Goal: Find specific page/section: Find specific page/section

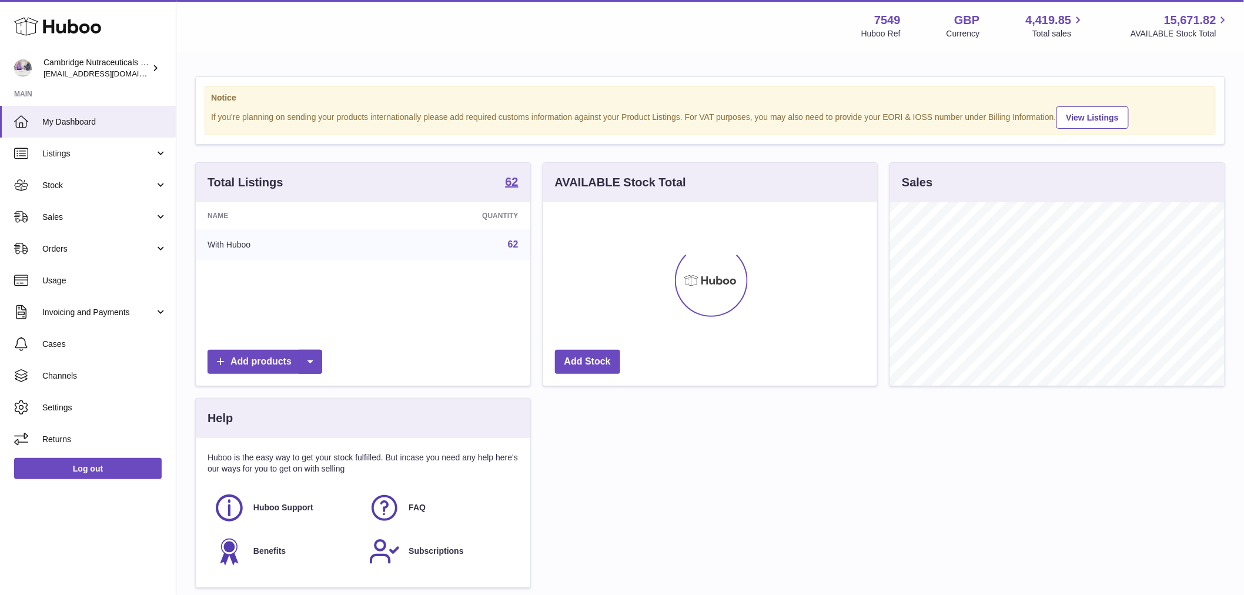
scroll to position [183, 334]
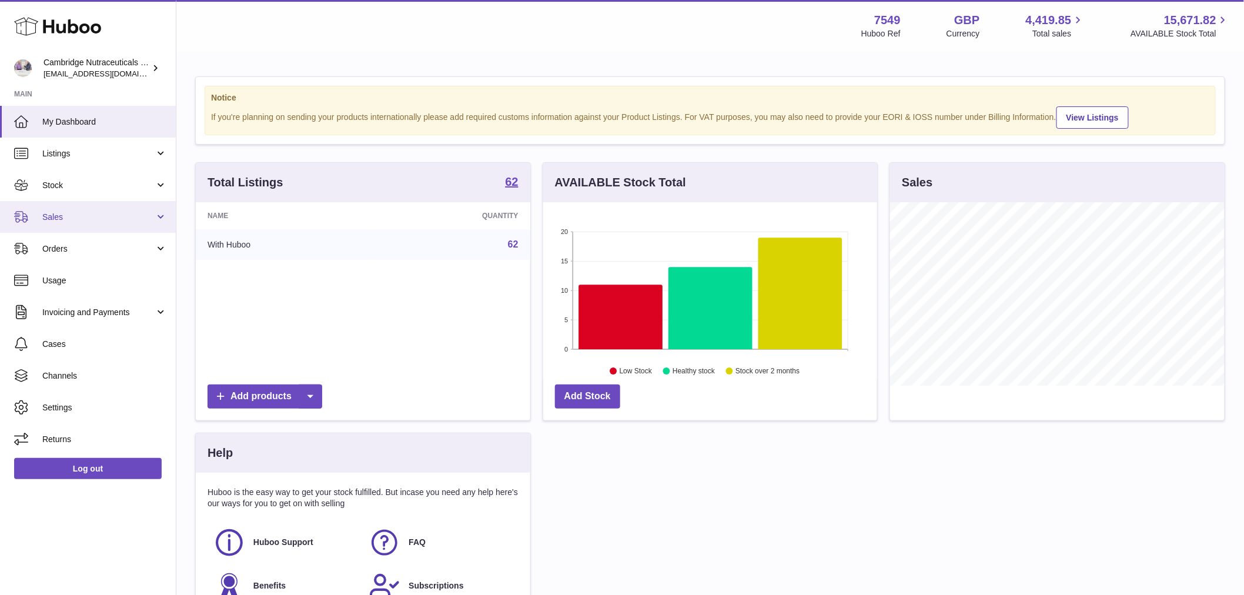
click at [79, 219] on span "Sales" at bounding box center [98, 217] width 112 height 11
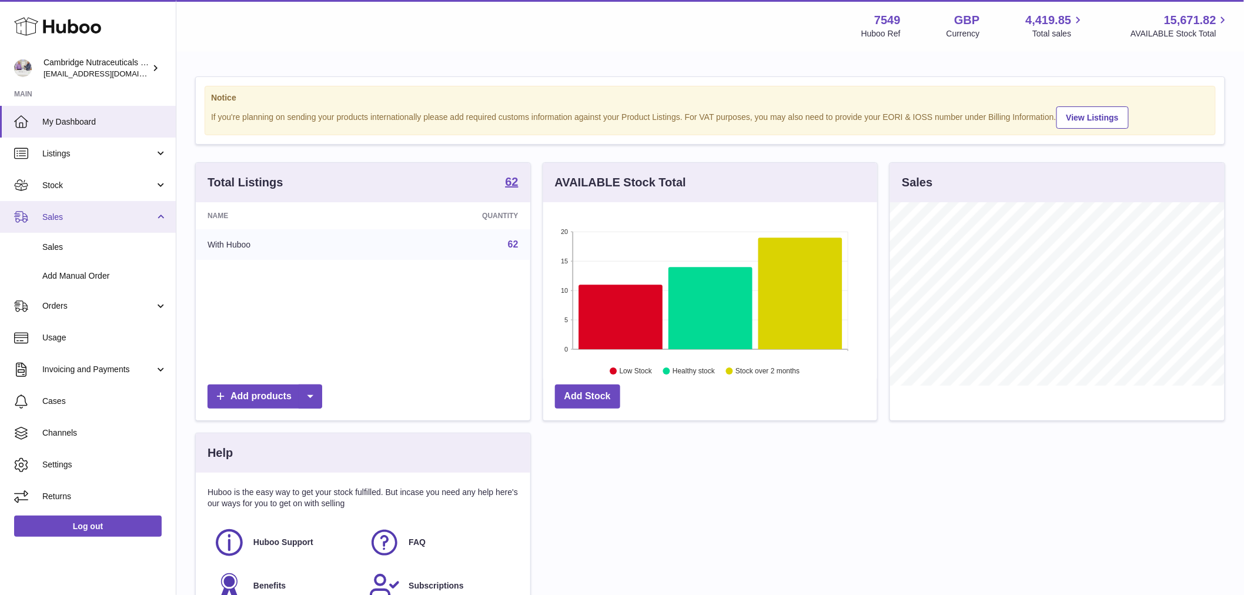
click at [75, 201] on link "Sales" at bounding box center [88, 217] width 176 height 32
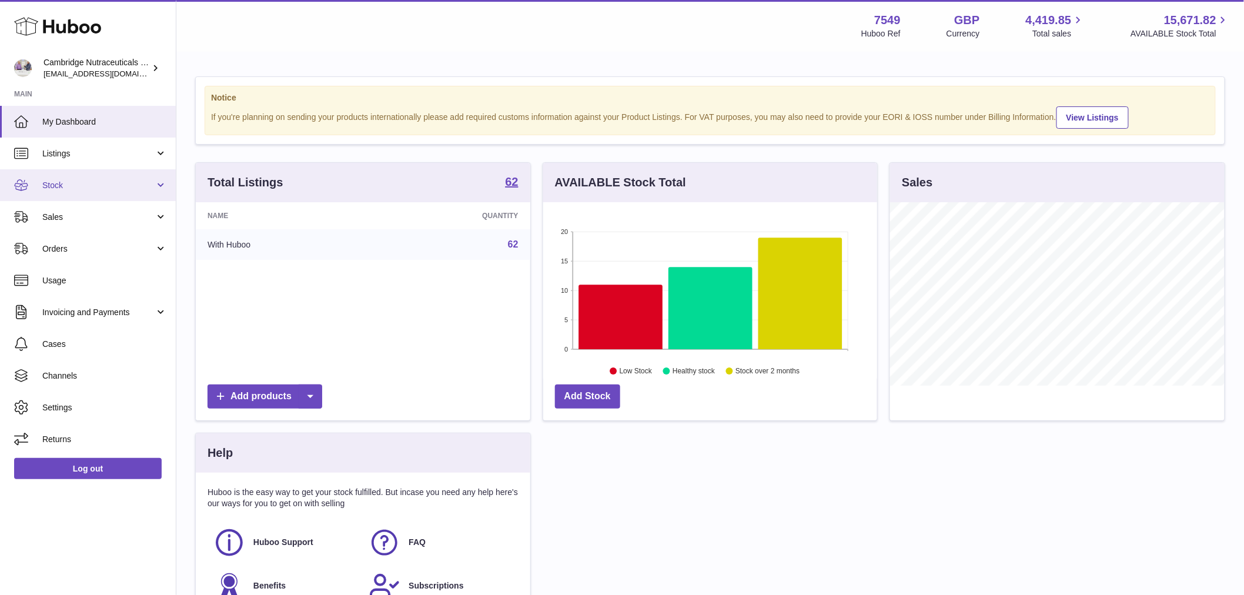
click at [77, 192] on link "Stock" at bounding box center [88, 185] width 176 height 32
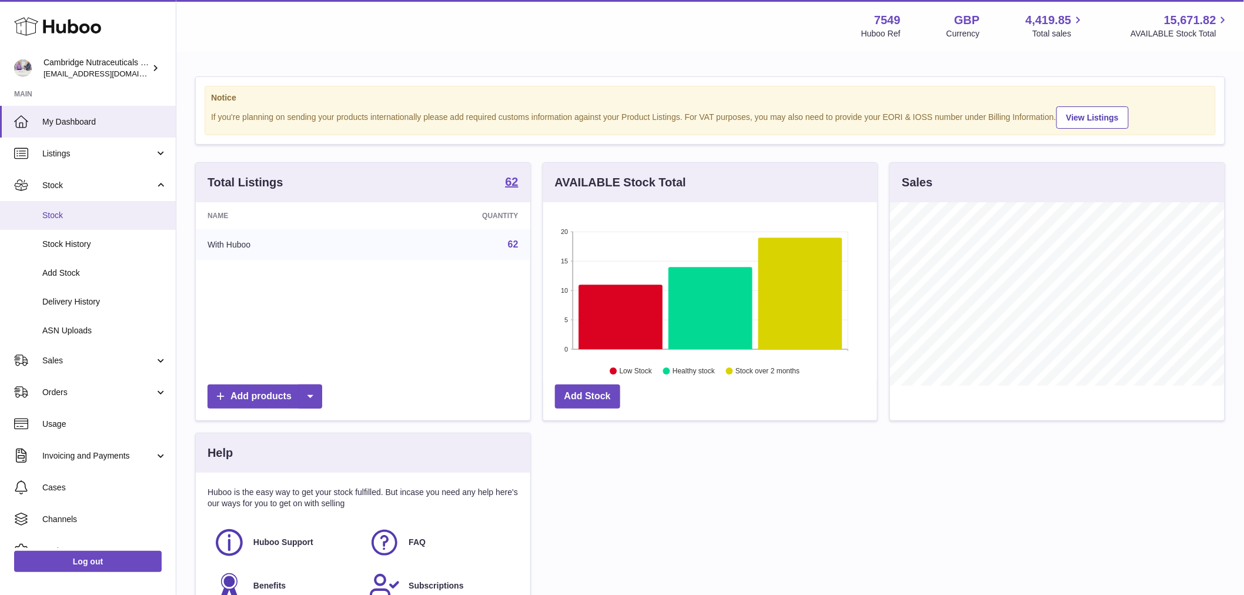
click at [78, 210] on span "Stock" at bounding box center [104, 215] width 125 height 11
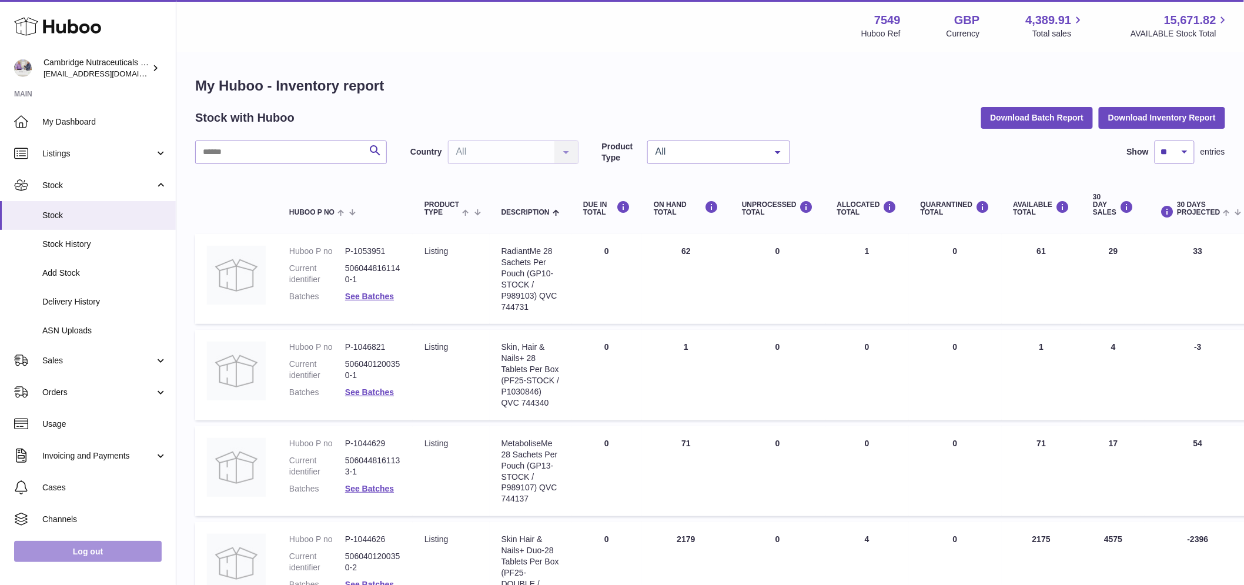
click at [77, 561] on link "Log out" at bounding box center [88, 551] width 148 height 21
